Goal: Book appointment/travel/reservation

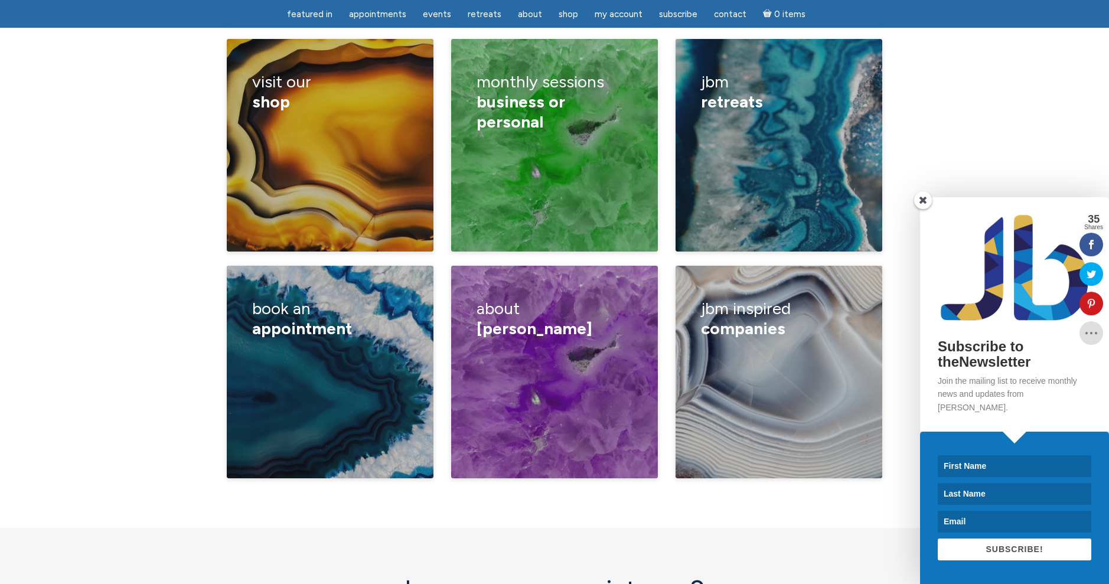
scroll to position [1951, 0]
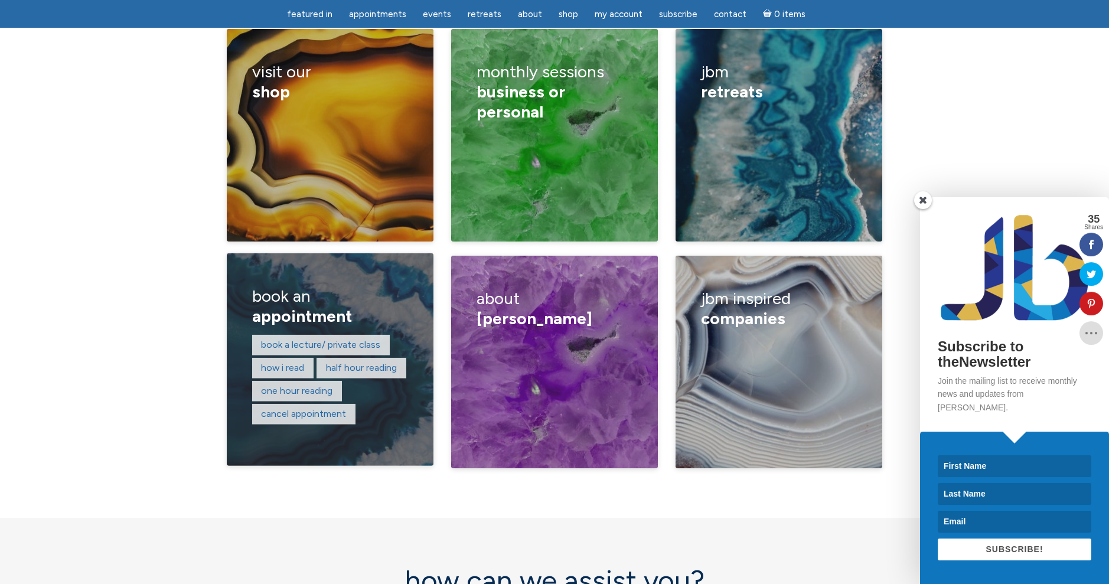
click at [285, 278] on h3 "book an appointment" at bounding box center [330, 306] width 156 height 56
click at [291, 306] on span "appointment" at bounding box center [302, 316] width 100 height 20
click at [276, 362] on link "How I read" at bounding box center [282, 367] width 43 height 11
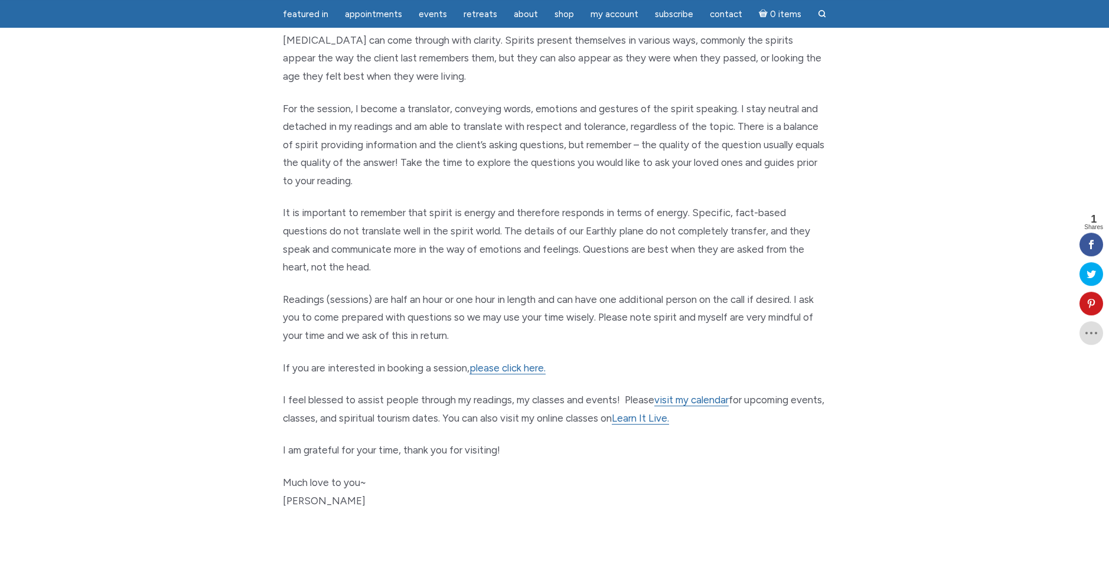
scroll to position [397, 0]
click at [505, 373] on link "please click here." at bounding box center [507, 371] width 76 height 12
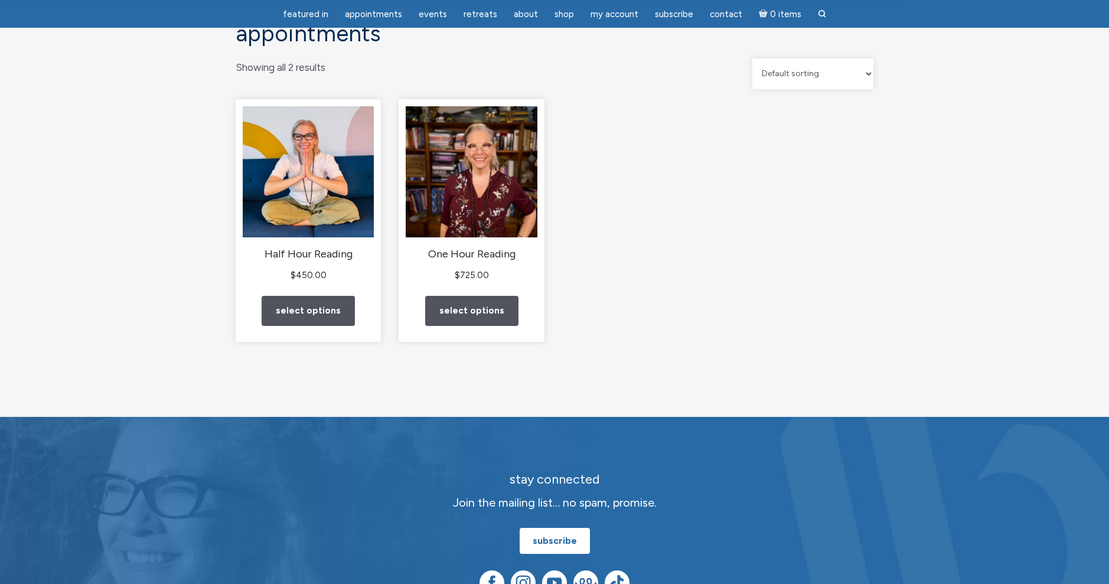
scroll to position [76, 0]
